Goal: Navigation & Orientation: Understand site structure

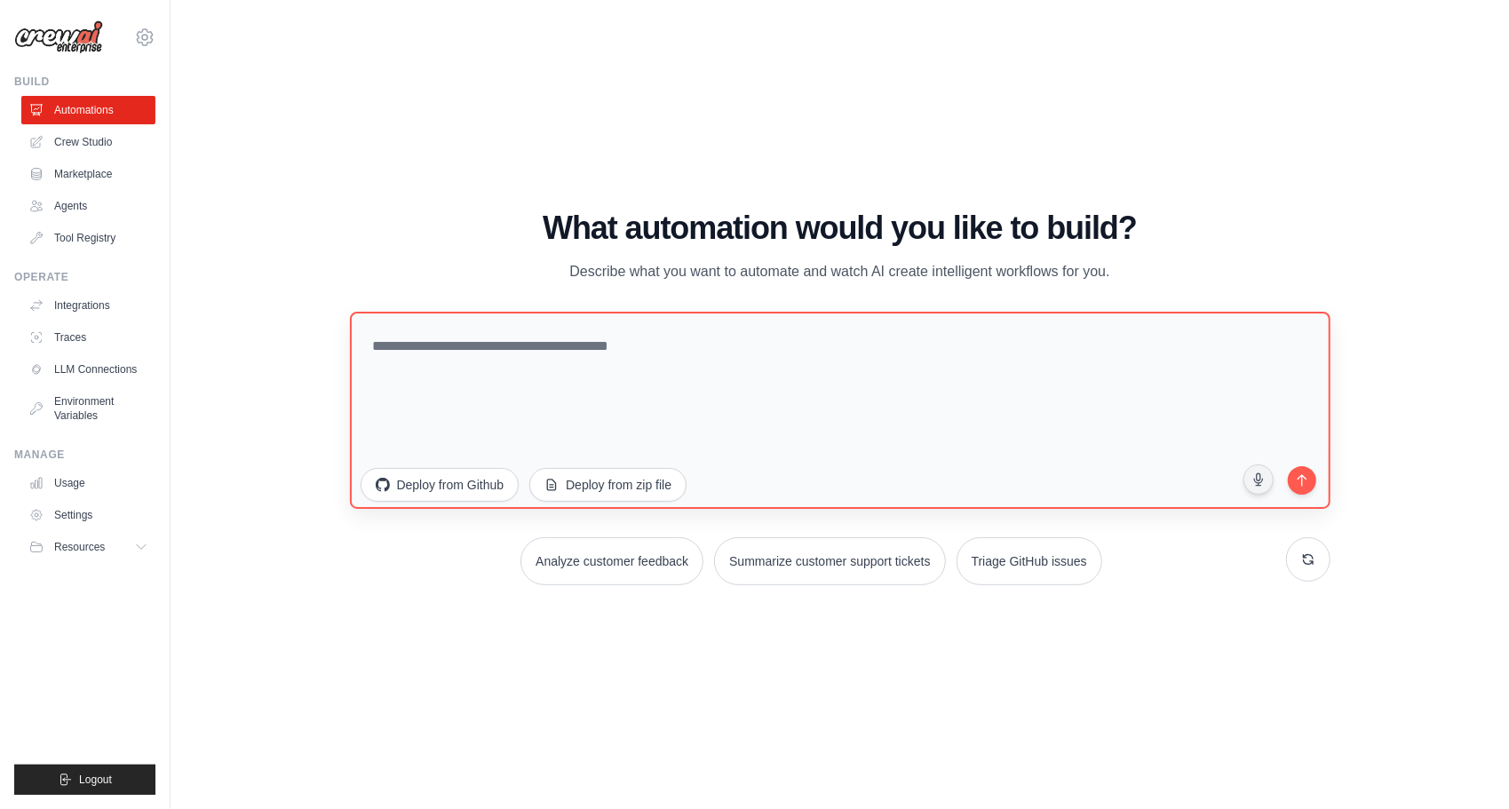
click at [766, 399] on textarea at bounding box center [840, 410] width 981 height 197
click at [94, 211] on link "Agents" at bounding box center [90, 206] width 134 height 28
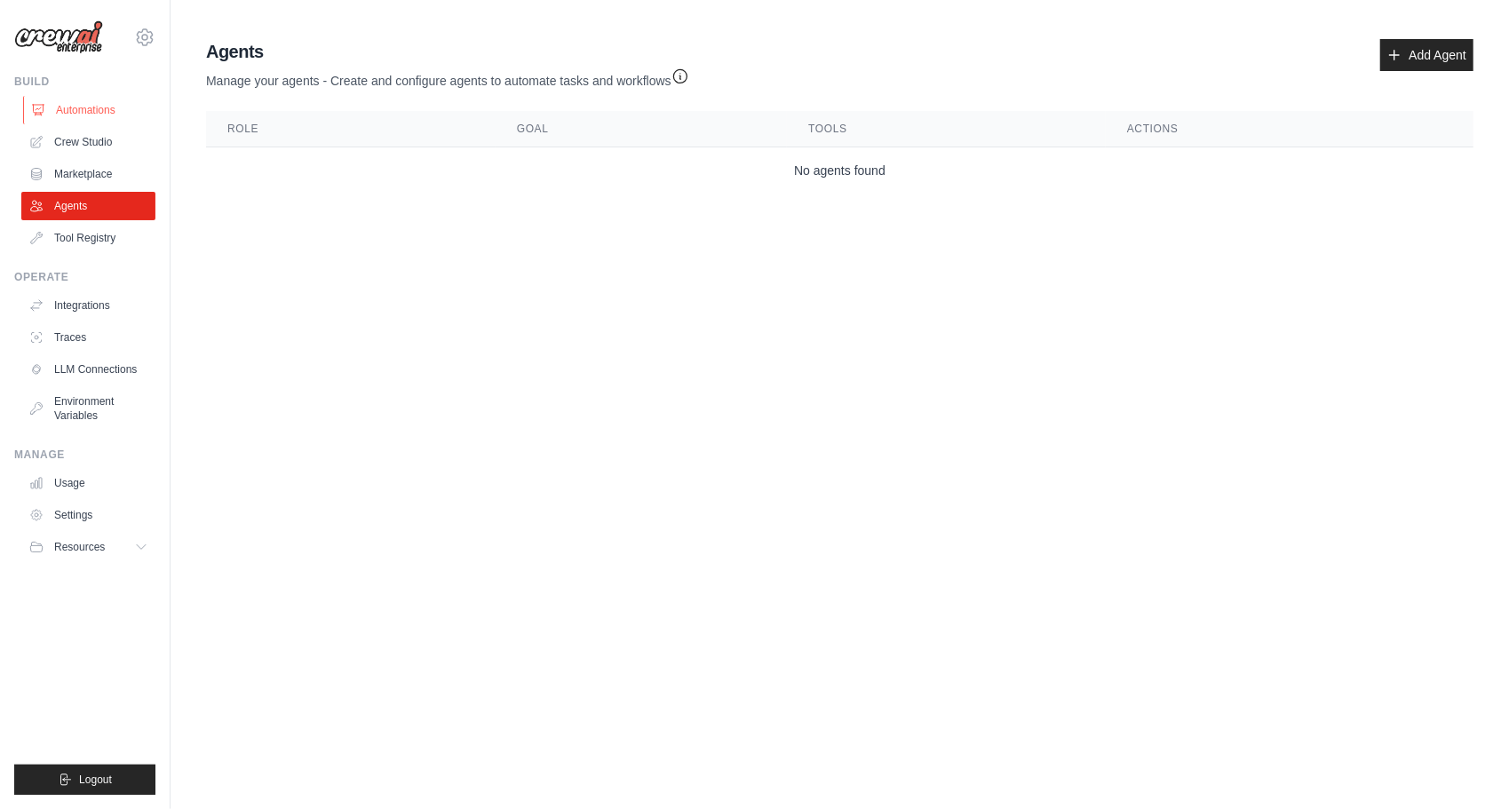
click at [83, 107] on link "Automations" at bounding box center [90, 110] width 134 height 28
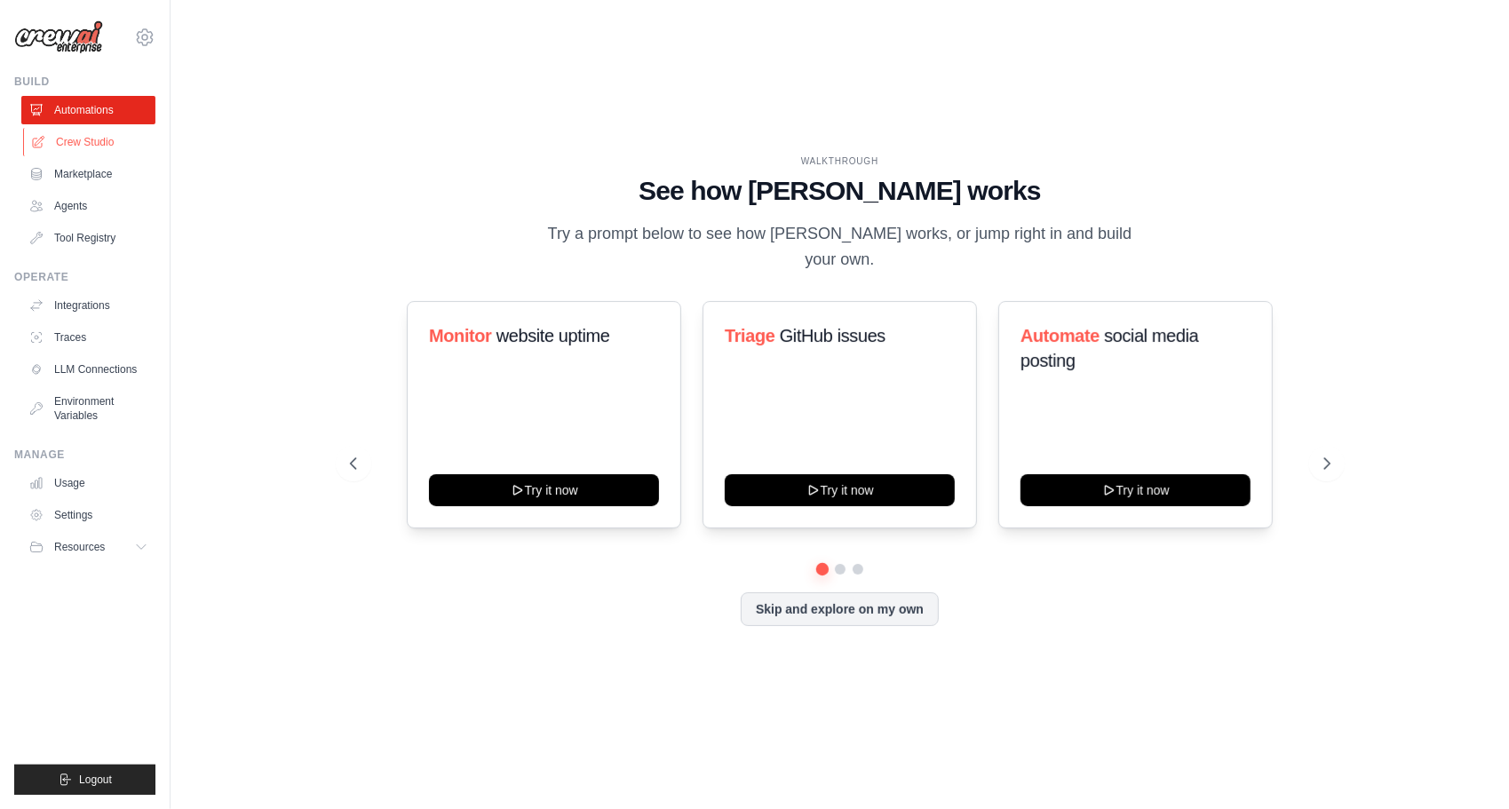
click at [149, 131] on link "Crew Studio" at bounding box center [90, 142] width 134 height 28
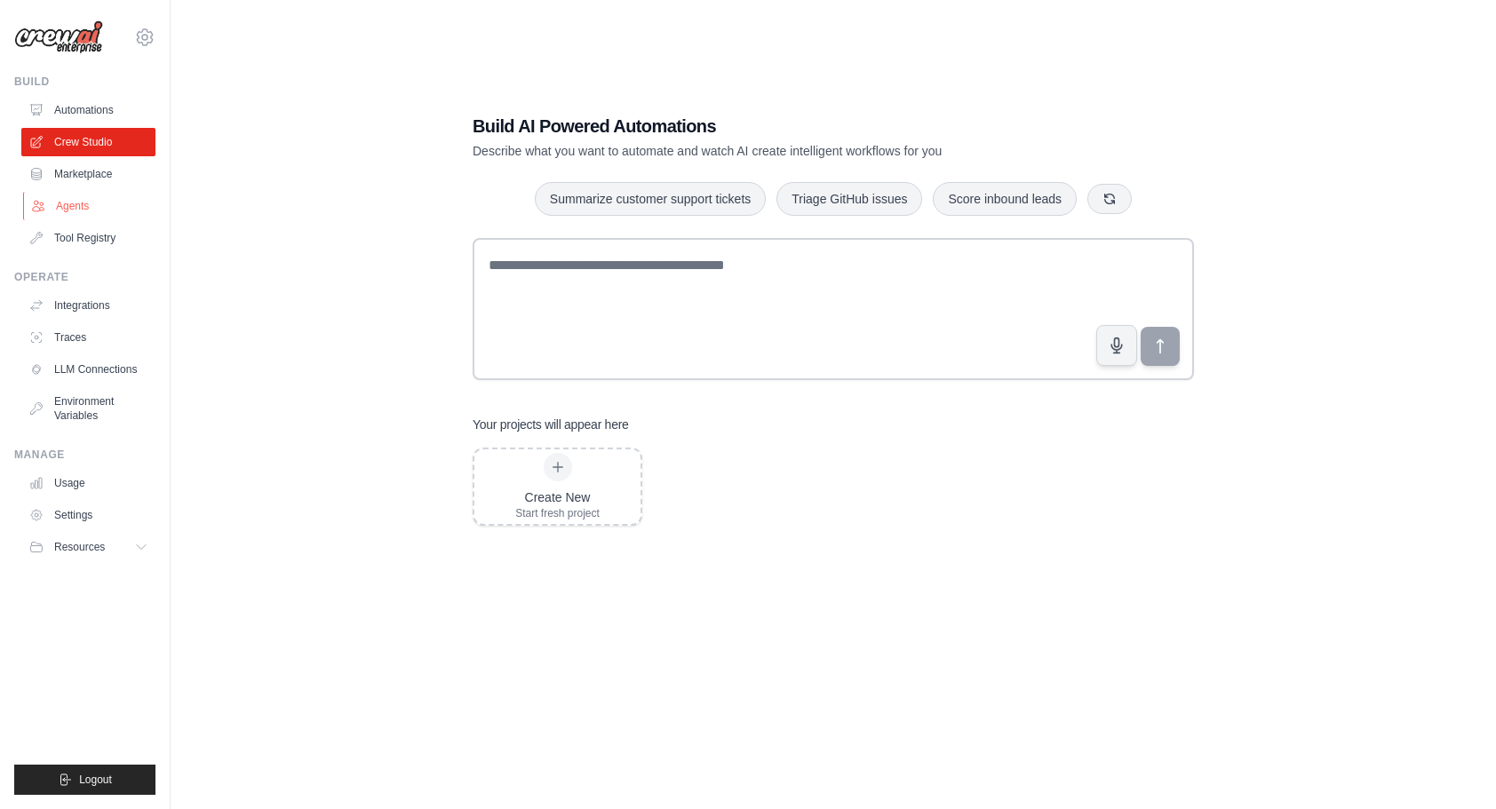
click at [83, 215] on link "Agents" at bounding box center [90, 206] width 134 height 28
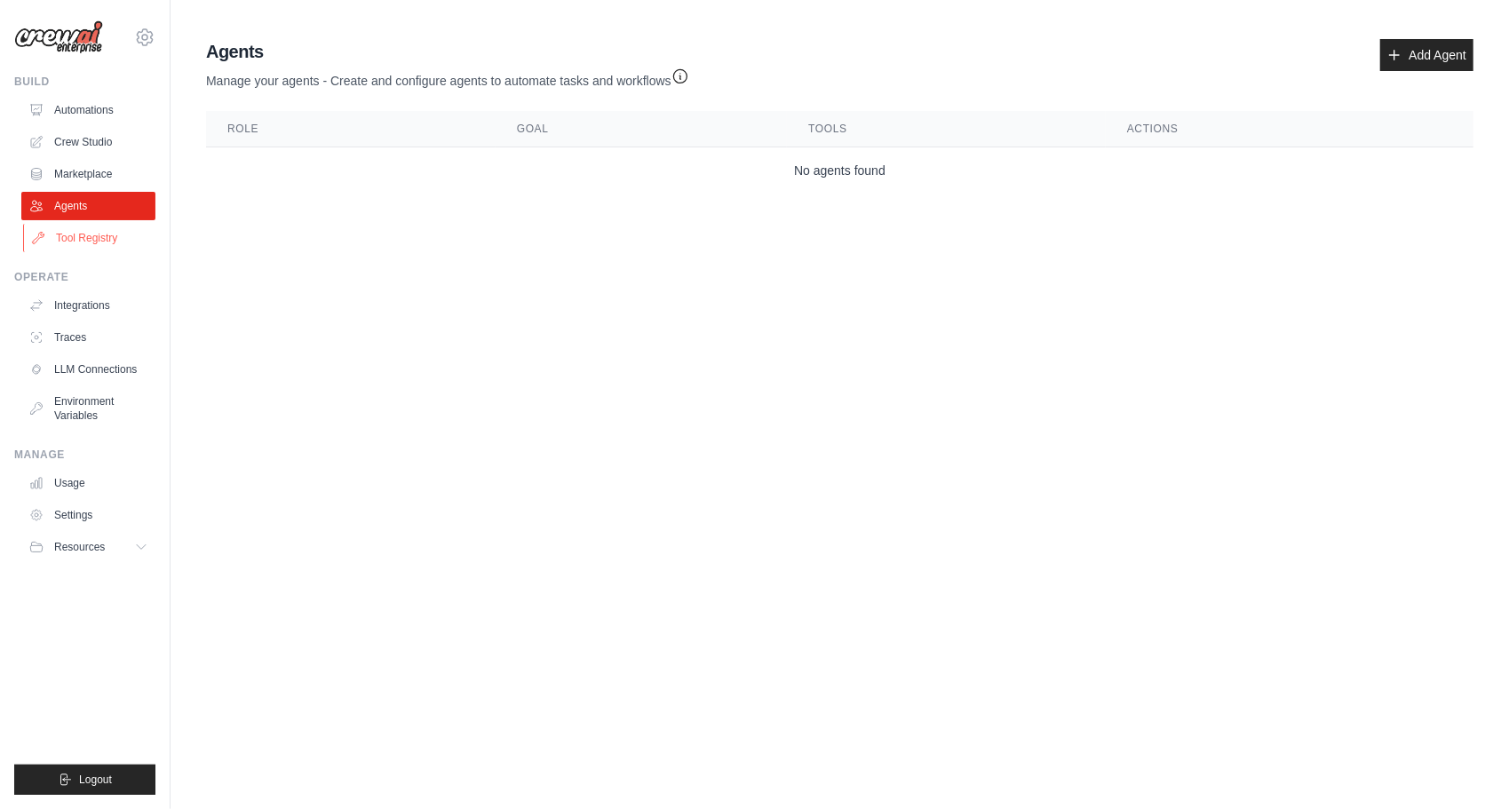
click at [92, 248] on link "Tool Registry" at bounding box center [90, 238] width 134 height 28
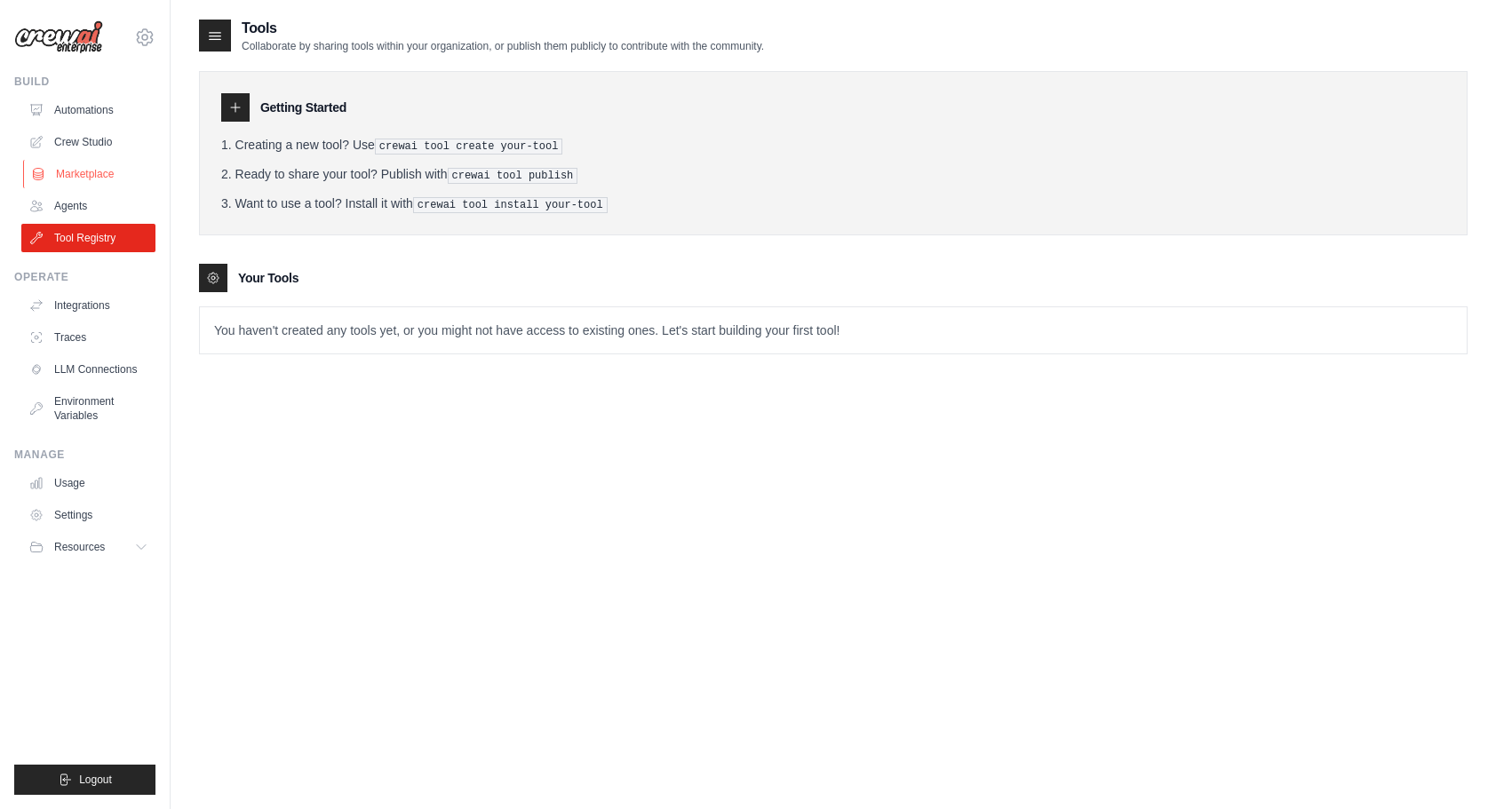
click at [107, 177] on link "Marketplace" at bounding box center [90, 174] width 134 height 28
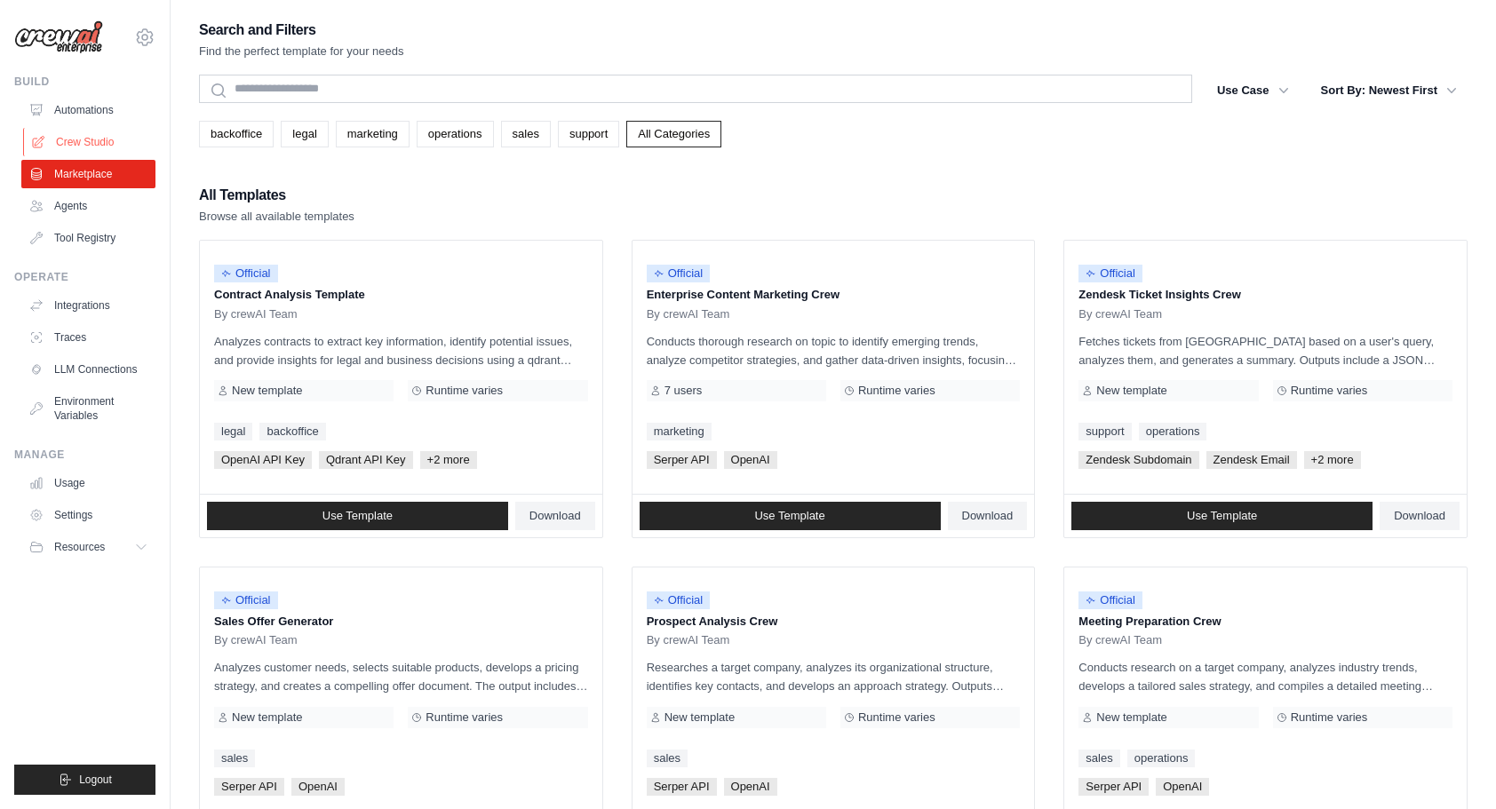
click at [105, 132] on link "Crew Studio" at bounding box center [90, 142] width 134 height 28
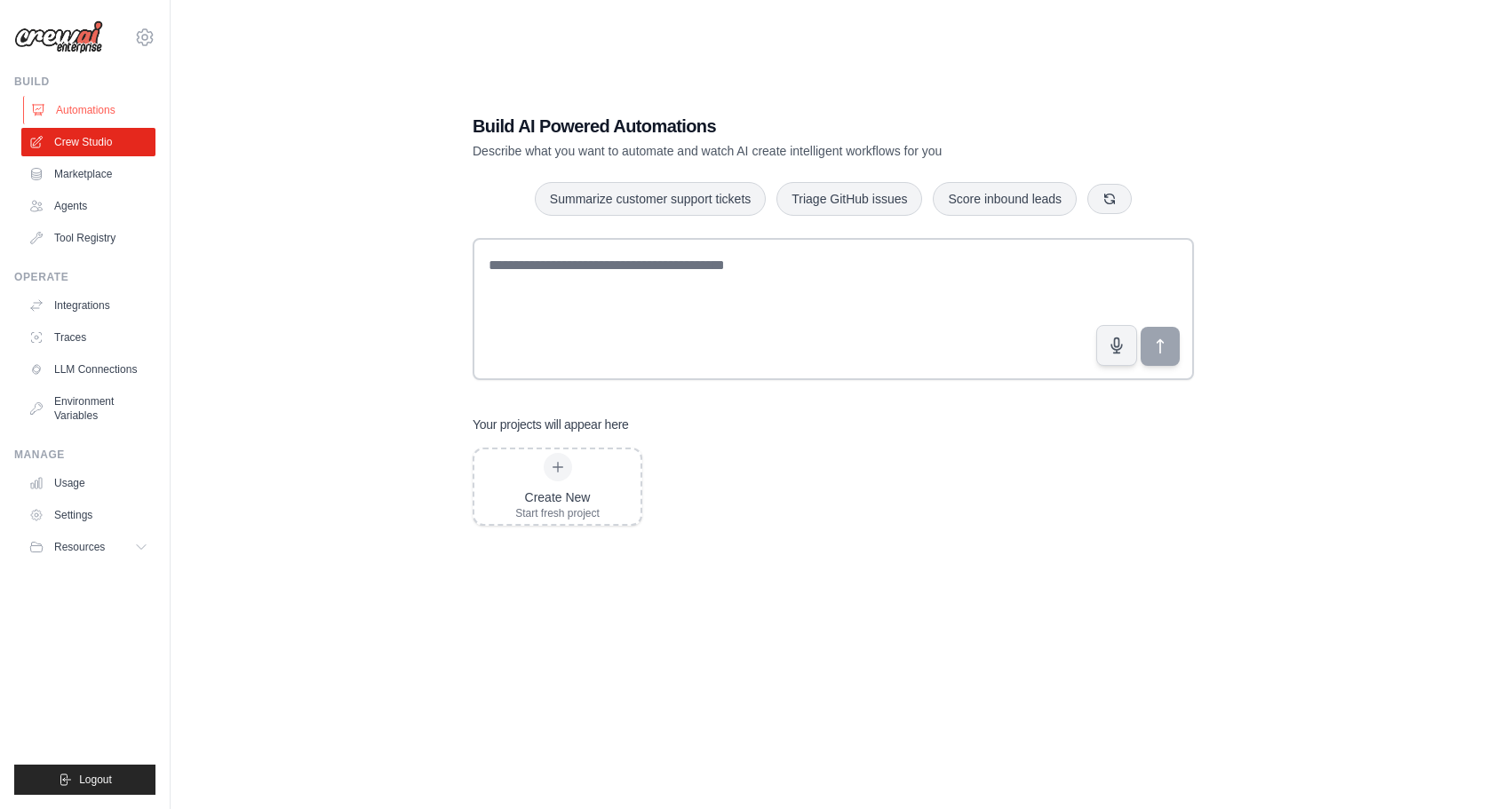
click at [105, 108] on link "Automations" at bounding box center [90, 110] width 134 height 28
